Goal: Transaction & Acquisition: Purchase product/service

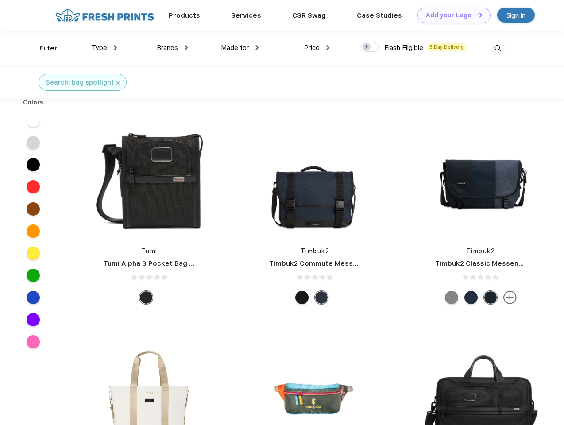
click at [451, 15] on link "Add your Logo Design Tool" at bounding box center [453, 15] width 73 height 15
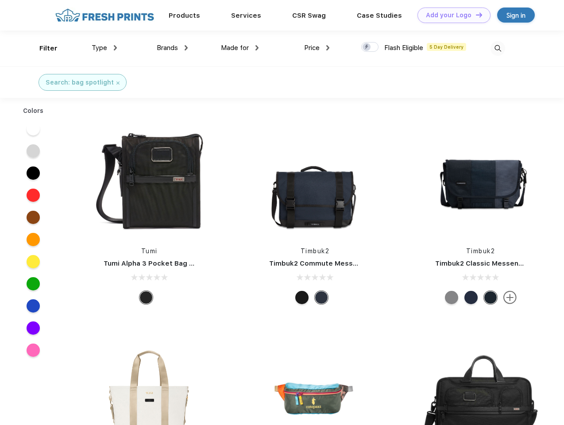
click at [0, 0] on div "Design Tool" at bounding box center [0, 0] width 0 height 0
click at [475, 15] on link "Add your Logo Design Tool" at bounding box center [453, 15] width 73 height 15
click at [42, 48] on div "Filter" at bounding box center [48, 48] width 18 height 10
click at [104, 48] on span "Type" at bounding box center [99, 48] width 15 height 8
click at [172, 48] on span "Brands" at bounding box center [167, 48] width 21 height 8
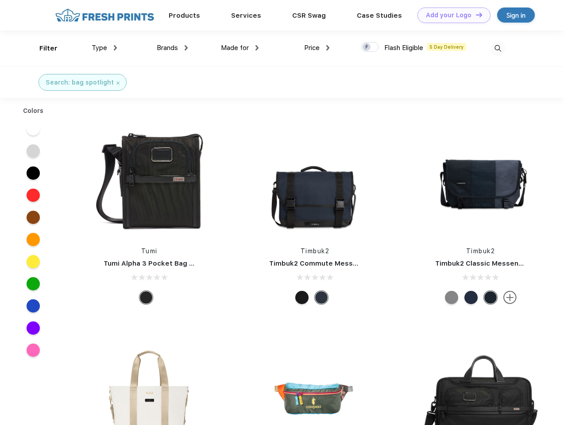
click at [240, 48] on span "Made for" at bounding box center [235, 48] width 28 height 8
click at [317, 48] on span "Price" at bounding box center [311, 48] width 15 height 8
click at [370, 47] on div at bounding box center [369, 47] width 17 height 10
click at [367, 47] on input "checkbox" at bounding box center [364, 45] width 6 height 6
click at [497, 48] on img at bounding box center [497, 48] width 15 height 15
